Goal: Task Accomplishment & Management: Complete application form

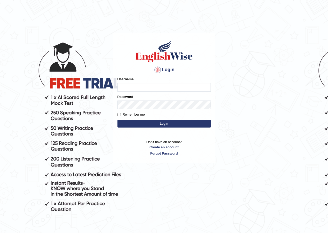
click at [147, 82] on div "Username" at bounding box center [163, 84] width 93 height 15
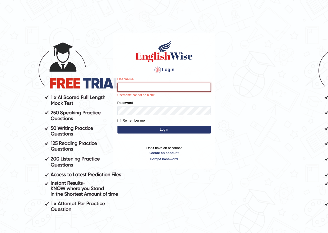
click at [148, 89] on input "Username" at bounding box center [163, 87] width 93 height 9
type input "bibekpokharel_parramatta"
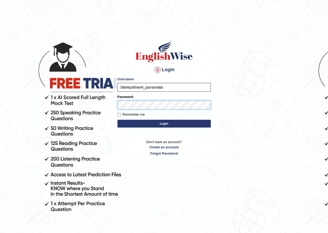
click at [117, 120] on button "Login" at bounding box center [163, 124] width 93 height 8
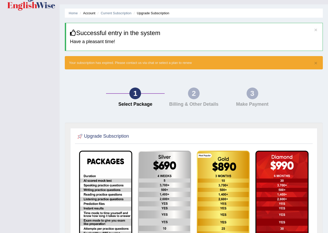
scroll to position [10, 0]
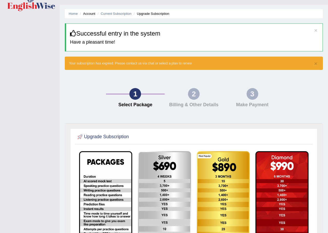
click at [195, 98] on div "2" at bounding box center [194, 94] width 12 height 12
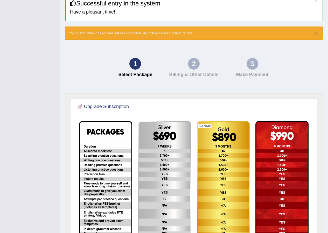
scroll to position [0, 0]
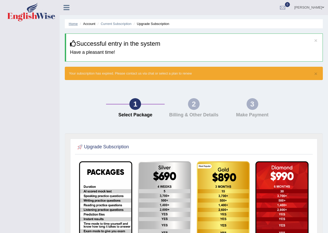
click at [77, 23] on link "Home" at bounding box center [73, 24] width 9 height 4
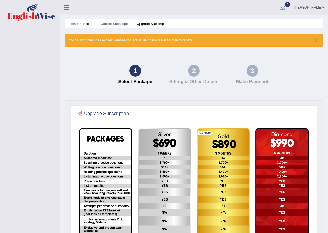
click at [73, 23] on link "Home" at bounding box center [73, 24] width 9 height 4
click at [161, 22] on li "Upgrade Subscription" at bounding box center [151, 23] width 37 height 5
click at [308, 7] on link "Bibek Pokharel" at bounding box center [310, 6] width 38 height 13
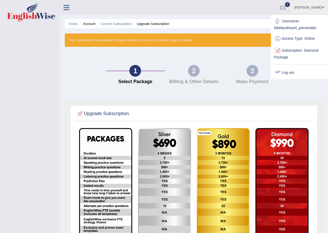
click at [296, 72] on link "Log out" at bounding box center [300, 73] width 56 height 12
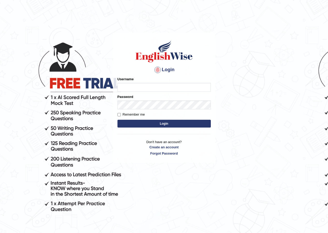
click at [161, 88] on input "Username" at bounding box center [163, 87] width 93 height 9
type input "bibekpokharel_parramatta"
click at [166, 100] on div "Password" at bounding box center [163, 101] width 93 height 15
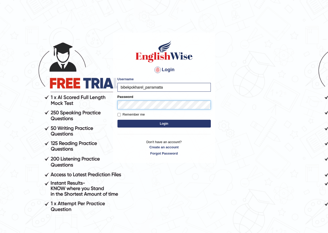
click at [117, 120] on button "Login" at bounding box center [163, 124] width 93 height 8
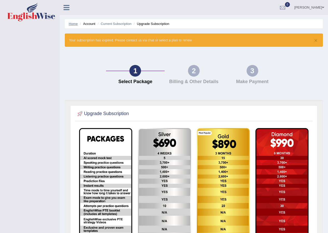
click at [74, 24] on link "Home" at bounding box center [73, 24] width 9 height 4
click at [73, 24] on link "Home" at bounding box center [73, 24] width 9 height 4
click at [308, 9] on link "[PERSON_NAME]" at bounding box center [310, 6] width 38 height 13
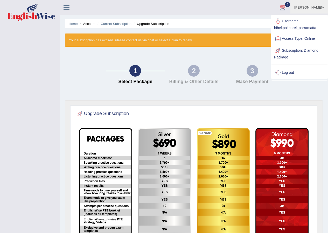
click at [50, 48] on div "Toggle navigation [PERSON_NAME] Toggle navigation Username: bibekpokharel_parra…" at bounding box center [164, 142] width 328 height 285
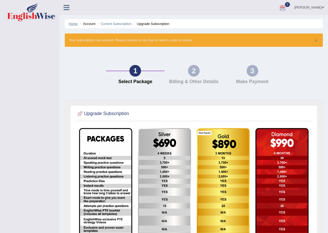
click at [75, 23] on link "Home" at bounding box center [73, 24] width 9 height 4
click at [65, 6] on icon at bounding box center [67, 7] width 6 height 7
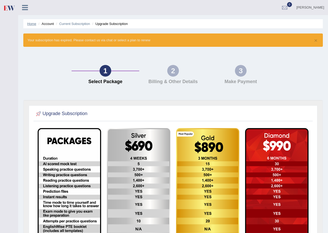
click at [29, 23] on link "Home" at bounding box center [31, 24] width 9 height 4
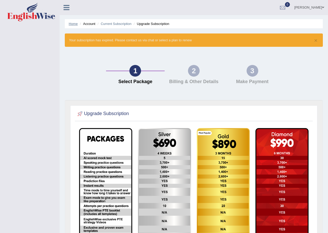
click at [72, 23] on link "Home" at bounding box center [73, 24] width 9 height 4
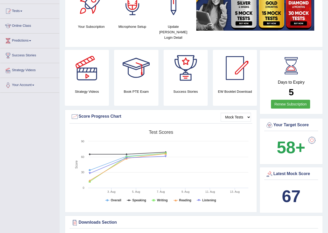
scroll to position [52, 0]
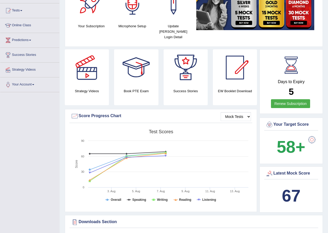
click at [314, 135] on div at bounding box center [312, 139] width 10 height 10
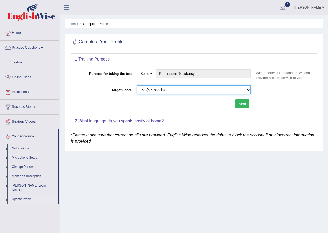
click at [247, 89] on select "Please select the correct value 50 (6 bands) 58 (6.5 bands) 65 (7 bands) 79 (8 …" at bounding box center [194, 89] width 114 height 9
select select "65"
click at [137, 85] on select "Please select the correct value 50 (6 bands) 58 (6.5 bands) 65 (7 bands) 79 (8 …" at bounding box center [194, 89] width 114 height 9
click at [243, 103] on button "Next" at bounding box center [242, 103] width 14 height 9
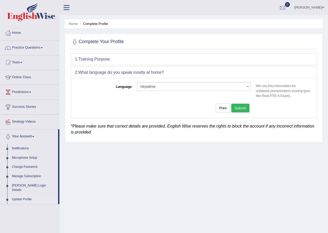
click at [240, 108] on button "Submit" at bounding box center [240, 107] width 18 height 9
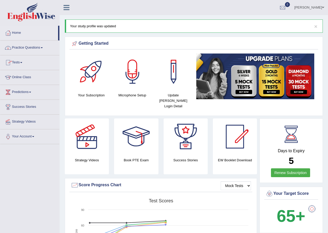
click at [39, 46] on link "Practice Questions" at bounding box center [29, 46] width 59 height 13
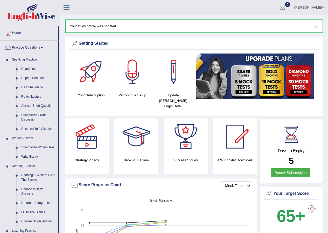
click at [39, 46] on link "Practice Questions" at bounding box center [29, 46] width 58 height 13
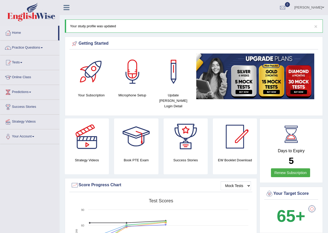
click at [321, 9] on link "Bibek Pokharel" at bounding box center [310, 6] width 38 height 13
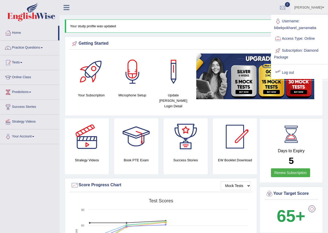
click at [295, 73] on link "Log out" at bounding box center [300, 73] width 56 height 12
